Goal: Transaction & Acquisition: Purchase product/service

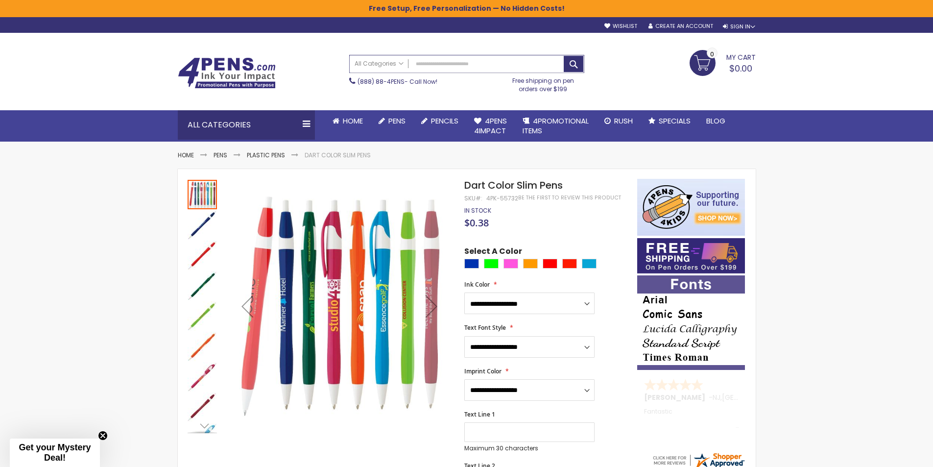
drag, startPoint x: 0, startPoint y: 0, endPoint x: 463, endPoint y: 64, distance: 467.5
click at [462, 66] on input "Search" at bounding box center [467, 63] width 234 height 17
type input "********"
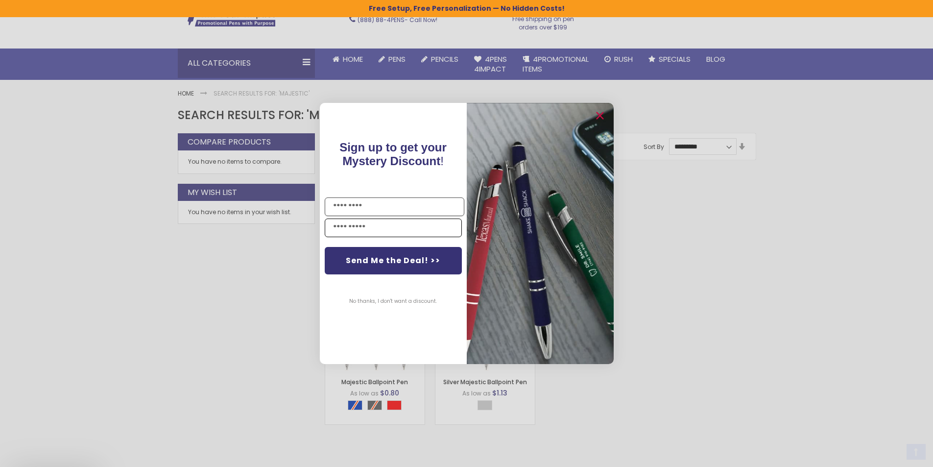
scroll to position [147, 0]
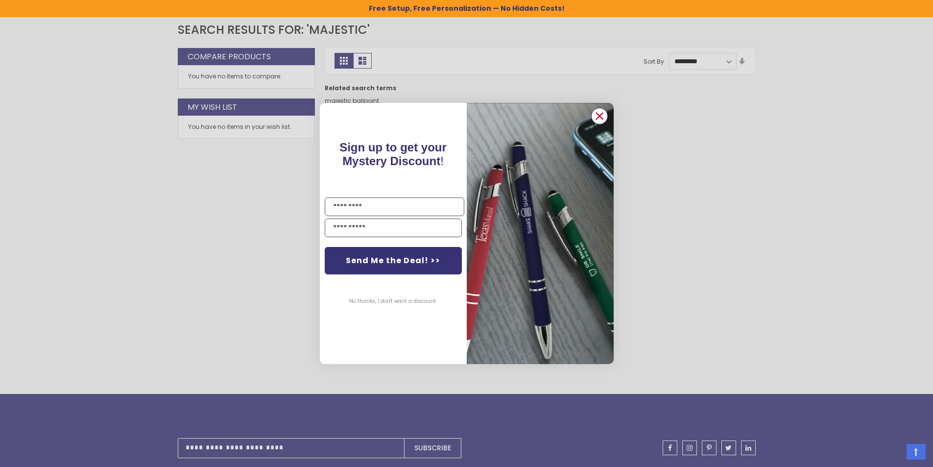
click at [600, 114] on circle "Close dialog" at bounding box center [598, 116] width 15 height 15
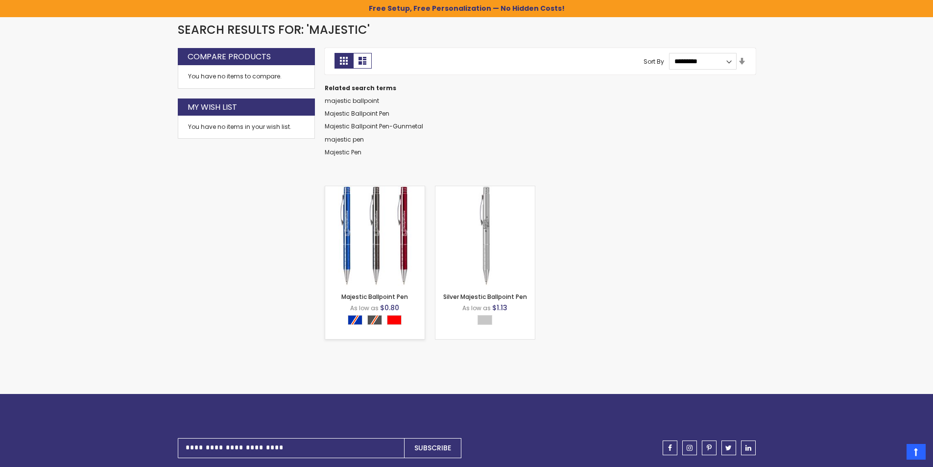
click at [405, 228] on img at bounding box center [374, 235] width 99 height 99
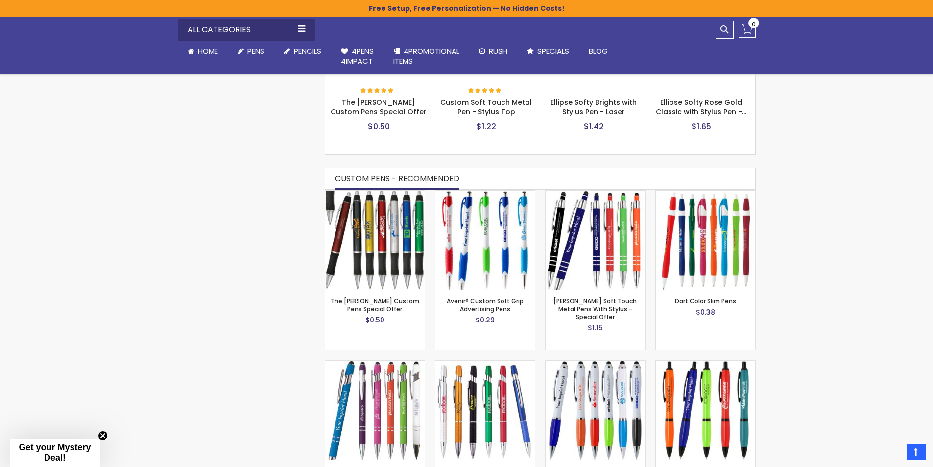
scroll to position [490, 0]
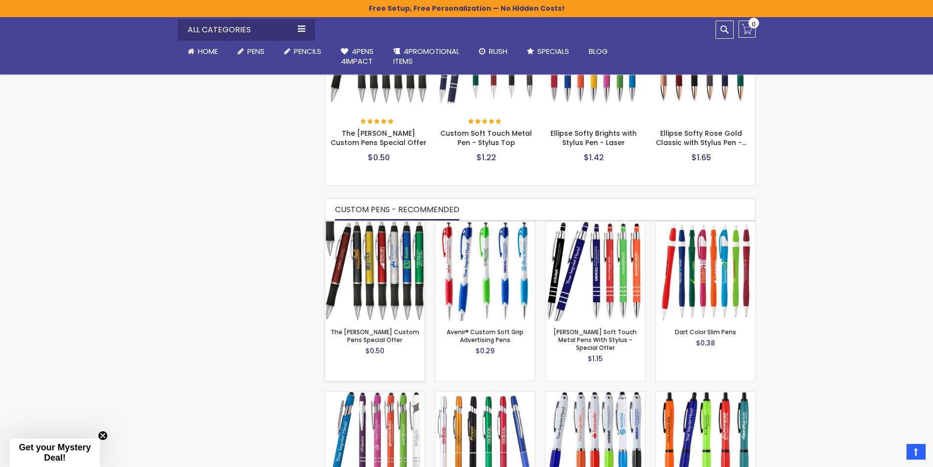
click at [395, 270] on img at bounding box center [374, 270] width 99 height 99
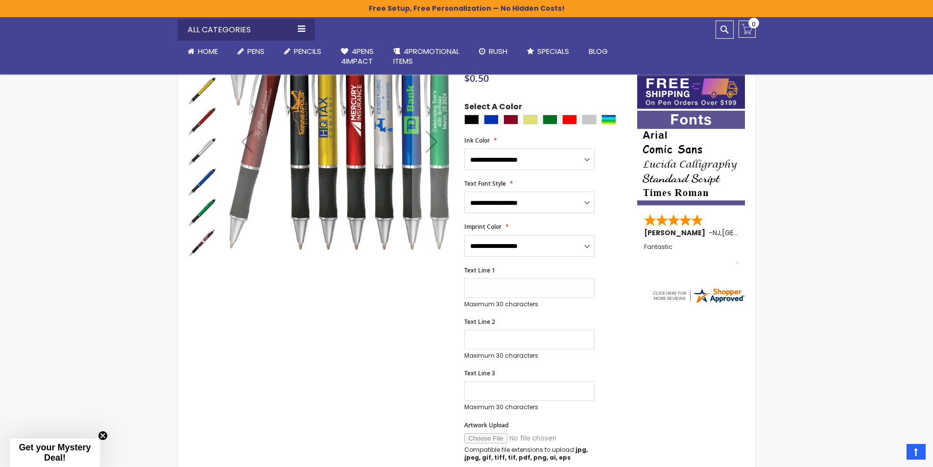
scroll to position [67, 0]
